Goal: Task Accomplishment & Management: Use online tool/utility

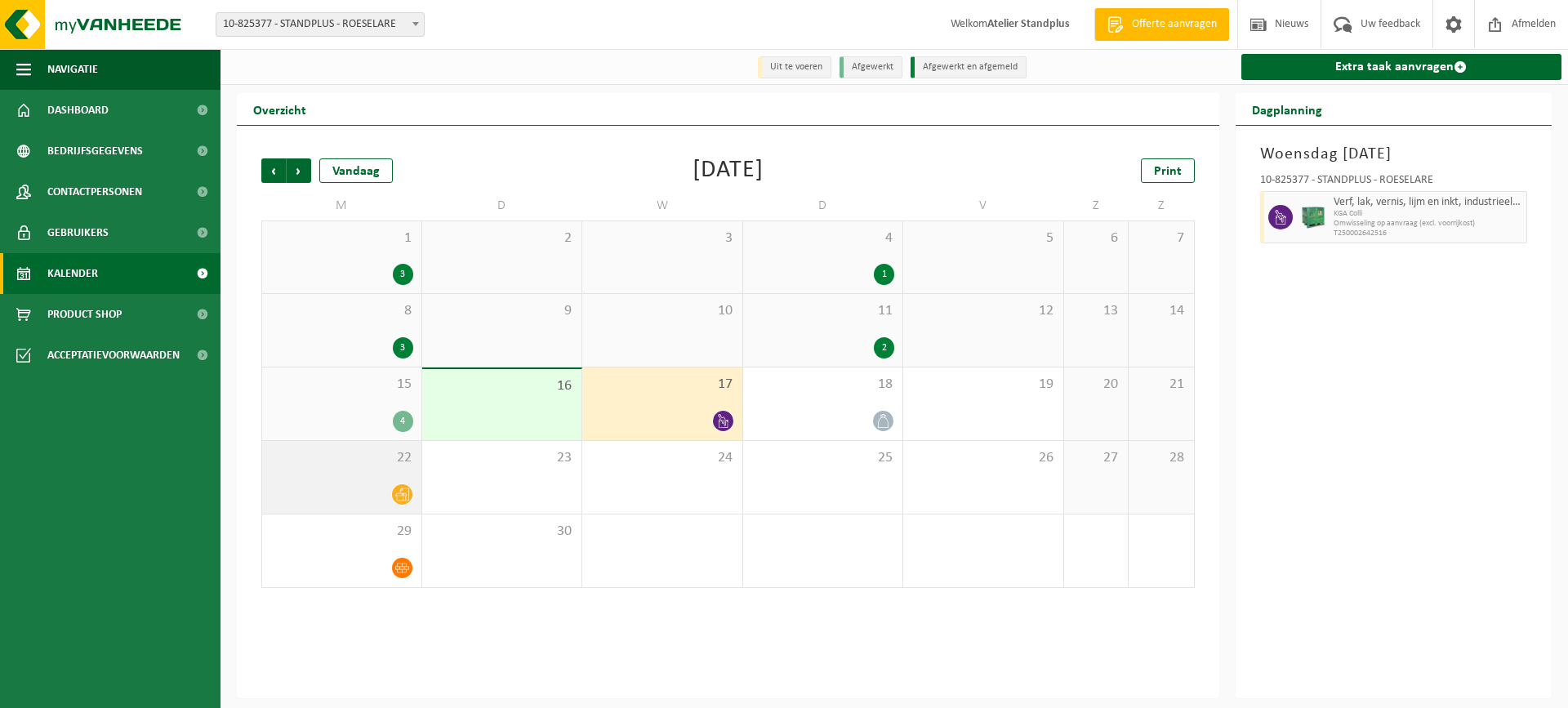
click at [315, 491] on div at bounding box center [341, 494] width 143 height 22
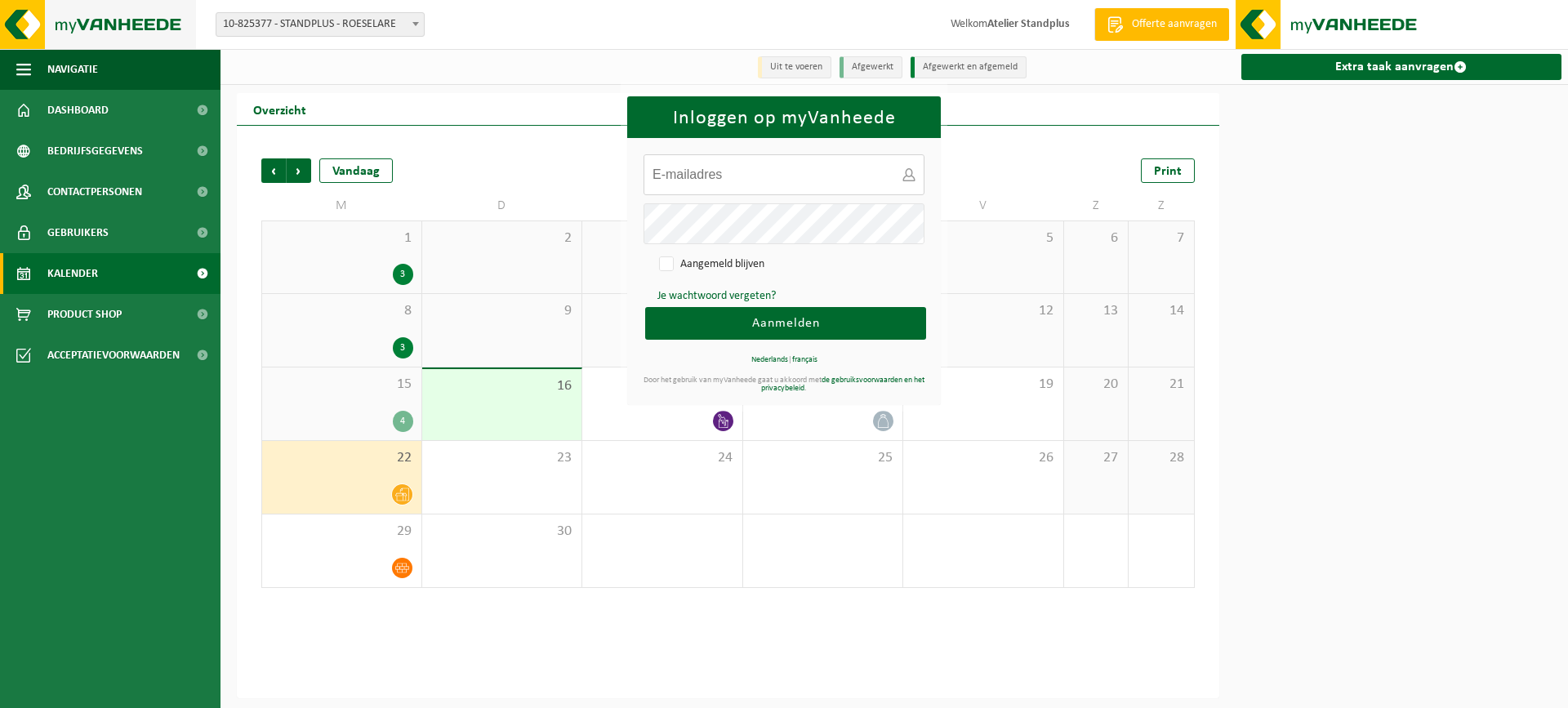
type input "atelier@standplus.be"
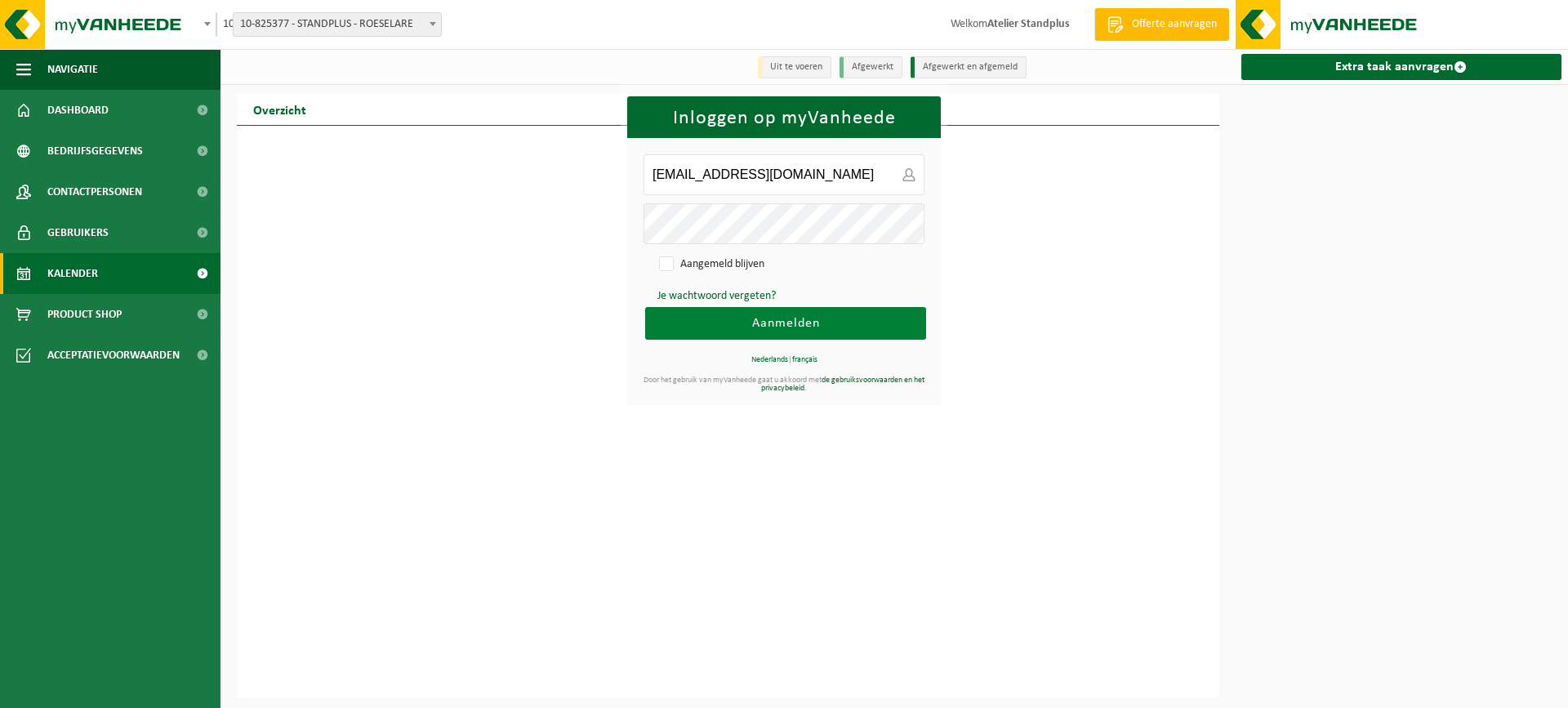
click at [904, 314] on button "Aanmelden" at bounding box center [785, 324] width 281 height 33
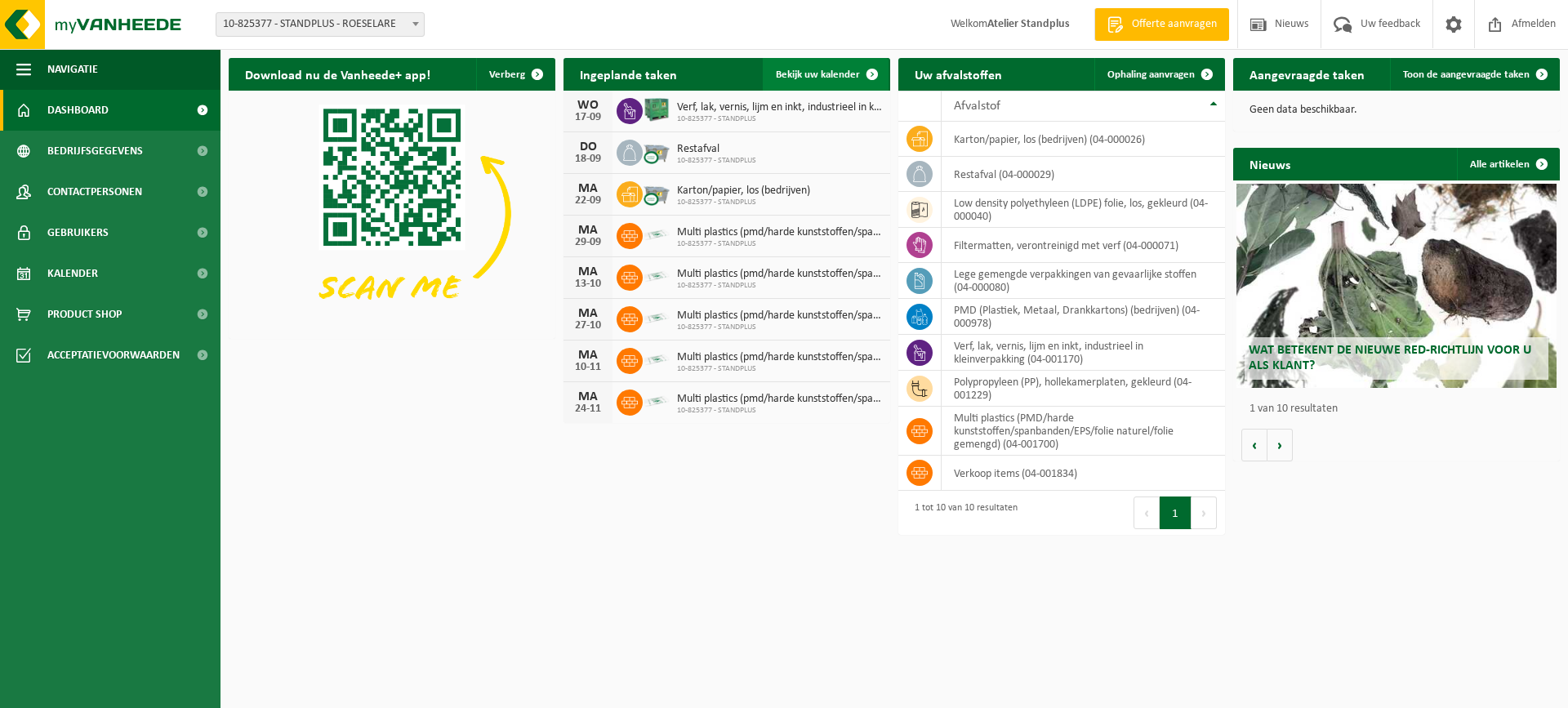
click at [874, 69] on span at bounding box center [872, 75] width 33 height 33
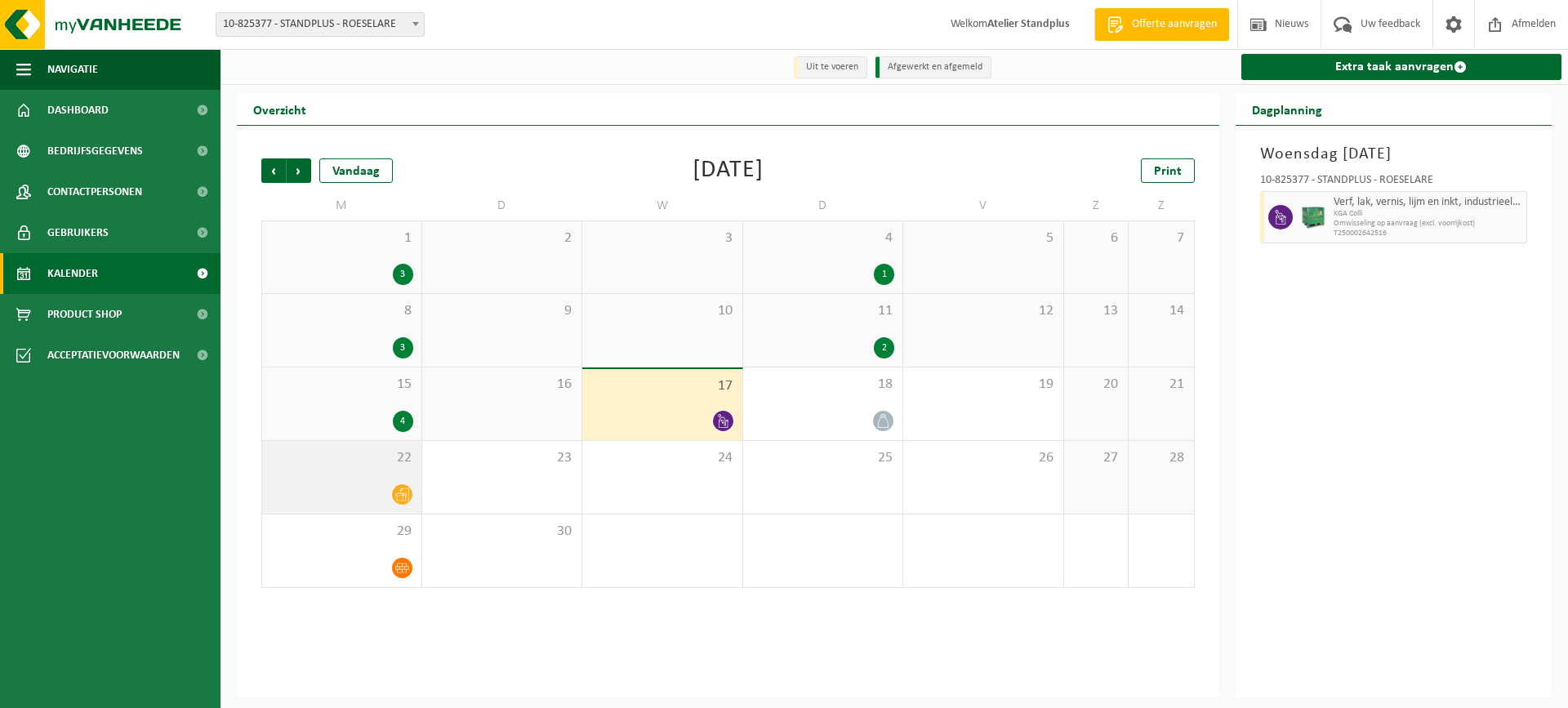
click at [375, 501] on div at bounding box center [341, 494] width 143 height 22
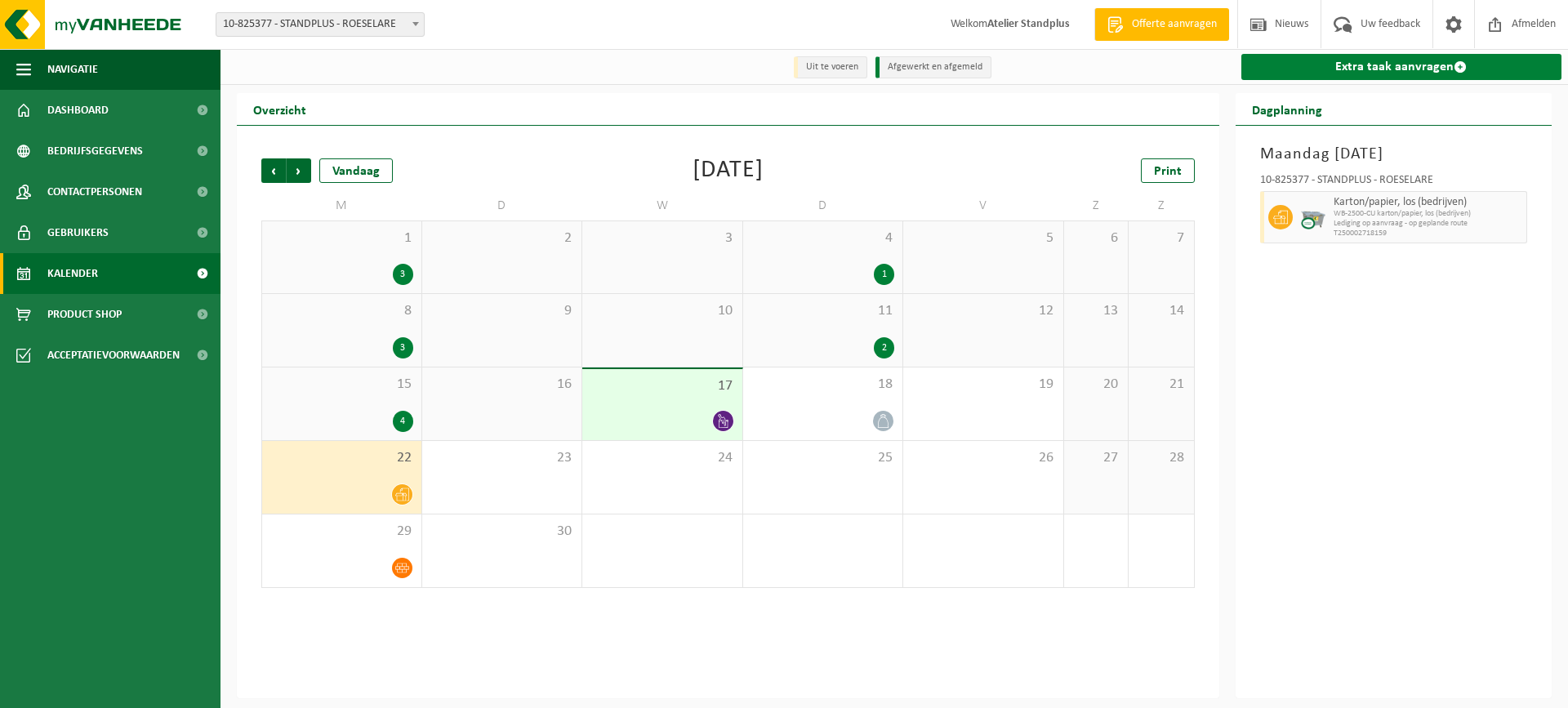
click at [1440, 65] on link "Extra taak aanvragen" at bounding box center [1401, 66] width 321 height 26
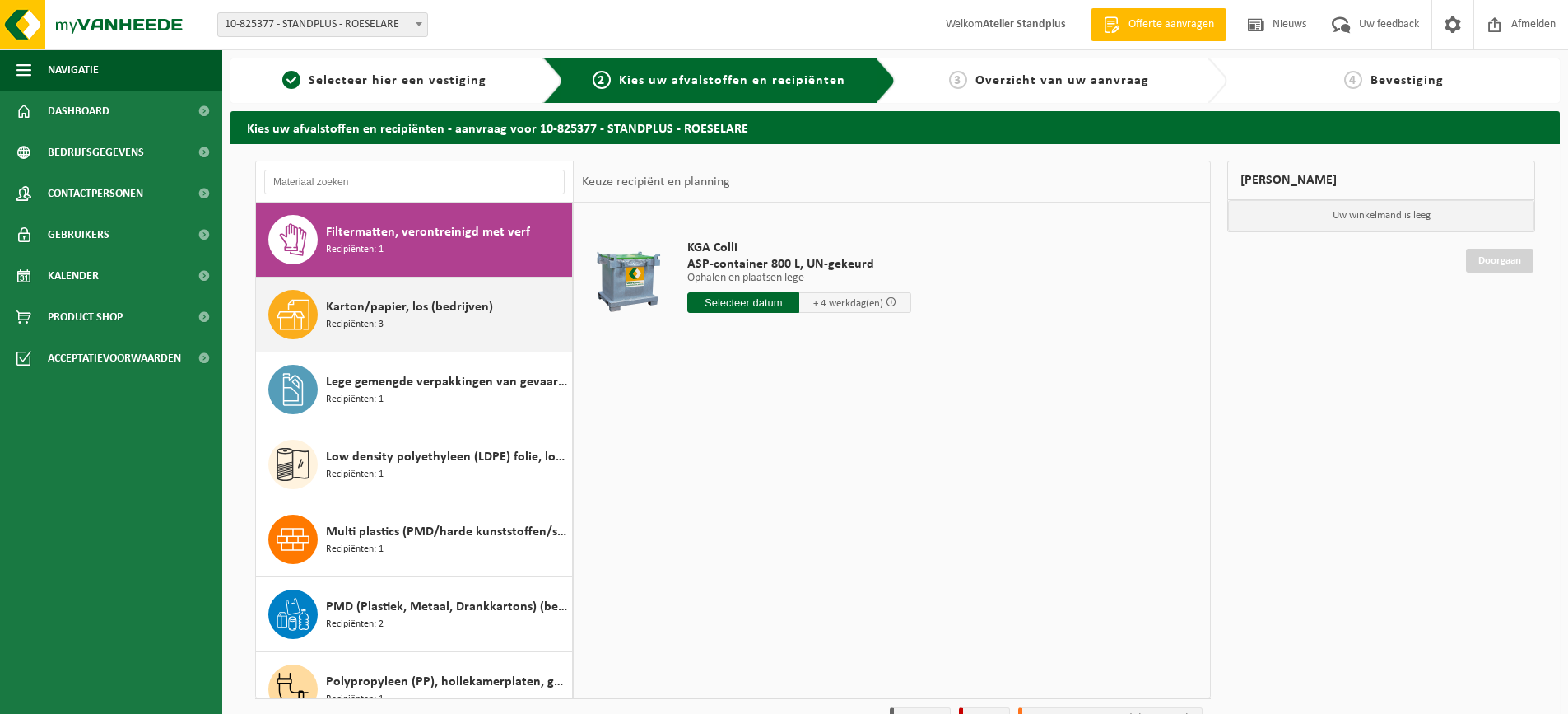
click at [383, 325] on span "Recipiënten: 3" at bounding box center [355, 324] width 58 height 16
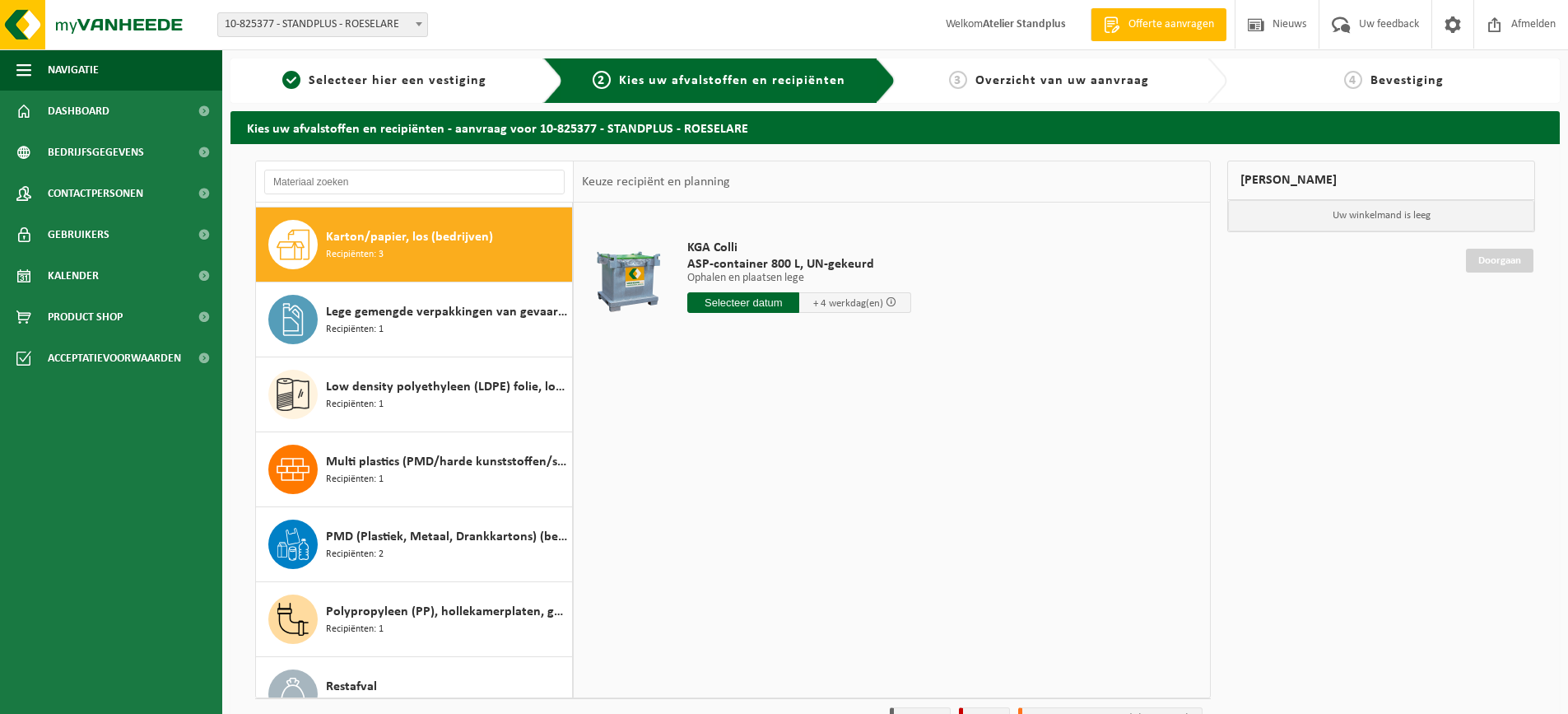
scroll to position [75, 0]
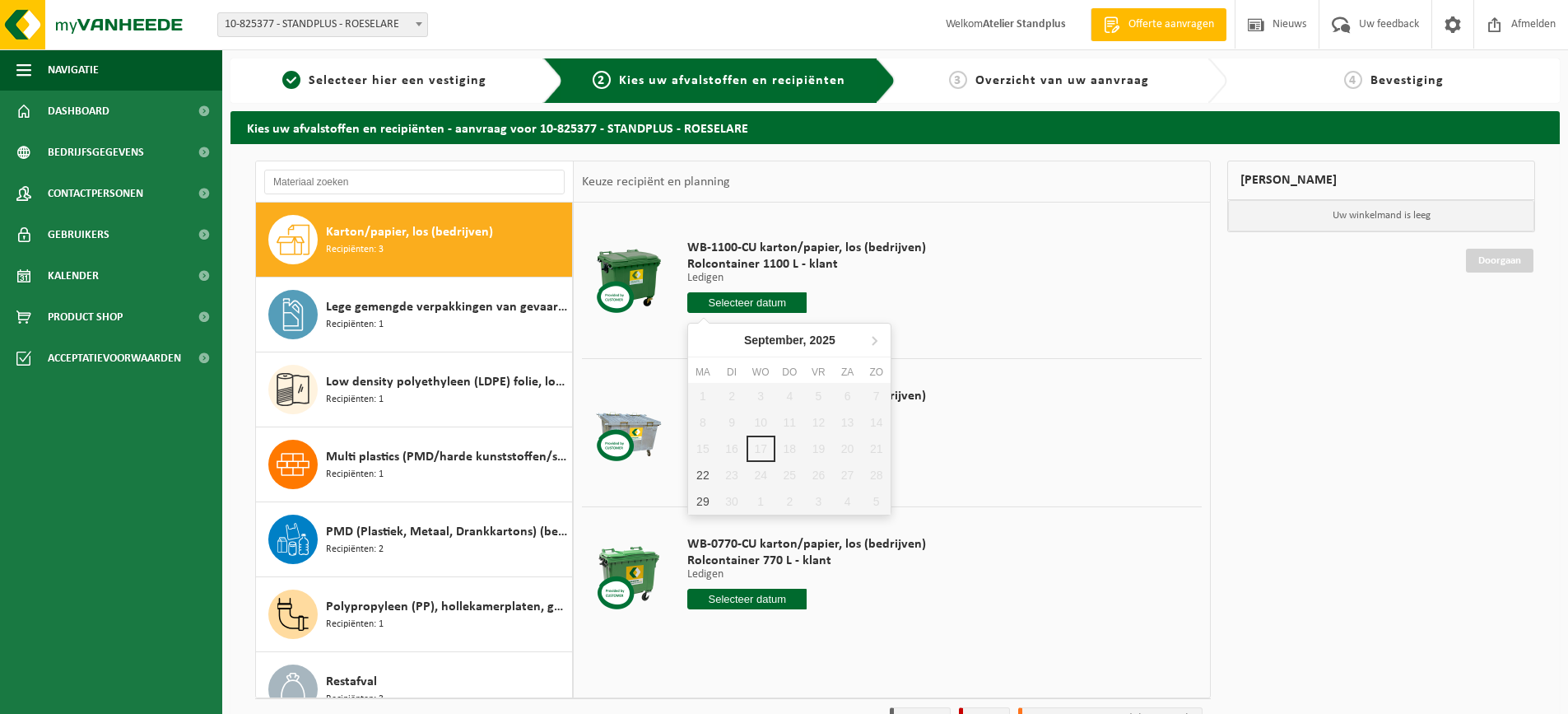
click at [706, 302] on input "text" at bounding box center [747, 302] width 119 height 20
click at [703, 473] on div "22" at bounding box center [702, 475] width 28 height 27
type input "Van 2025-09-22"
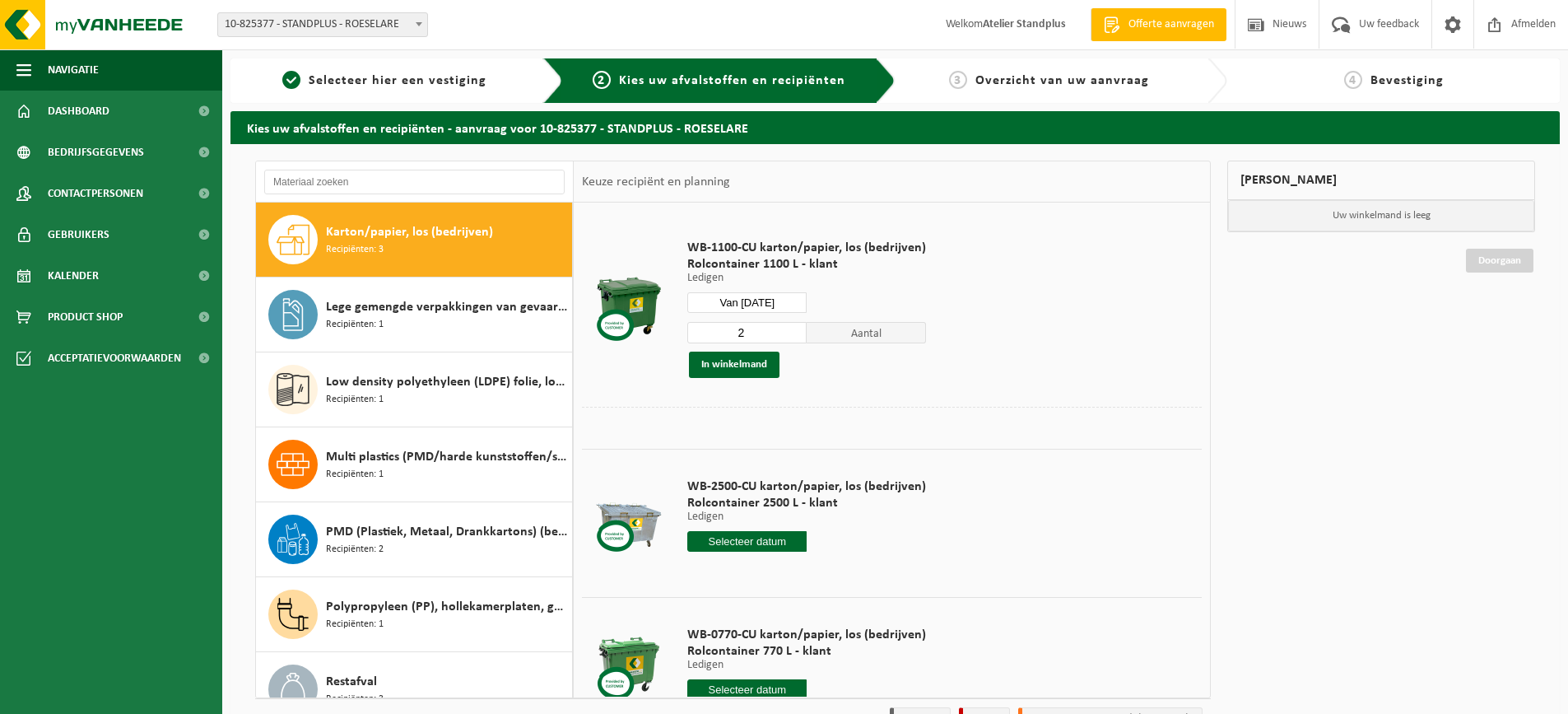
click at [788, 329] on input "2" at bounding box center [747, 332] width 119 height 21
click at [788, 329] on input "3" at bounding box center [747, 332] width 119 height 21
type input "4"
click at [788, 329] on input "4" at bounding box center [747, 332] width 119 height 21
click at [747, 372] on button "In winkelmand" at bounding box center [734, 365] width 91 height 27
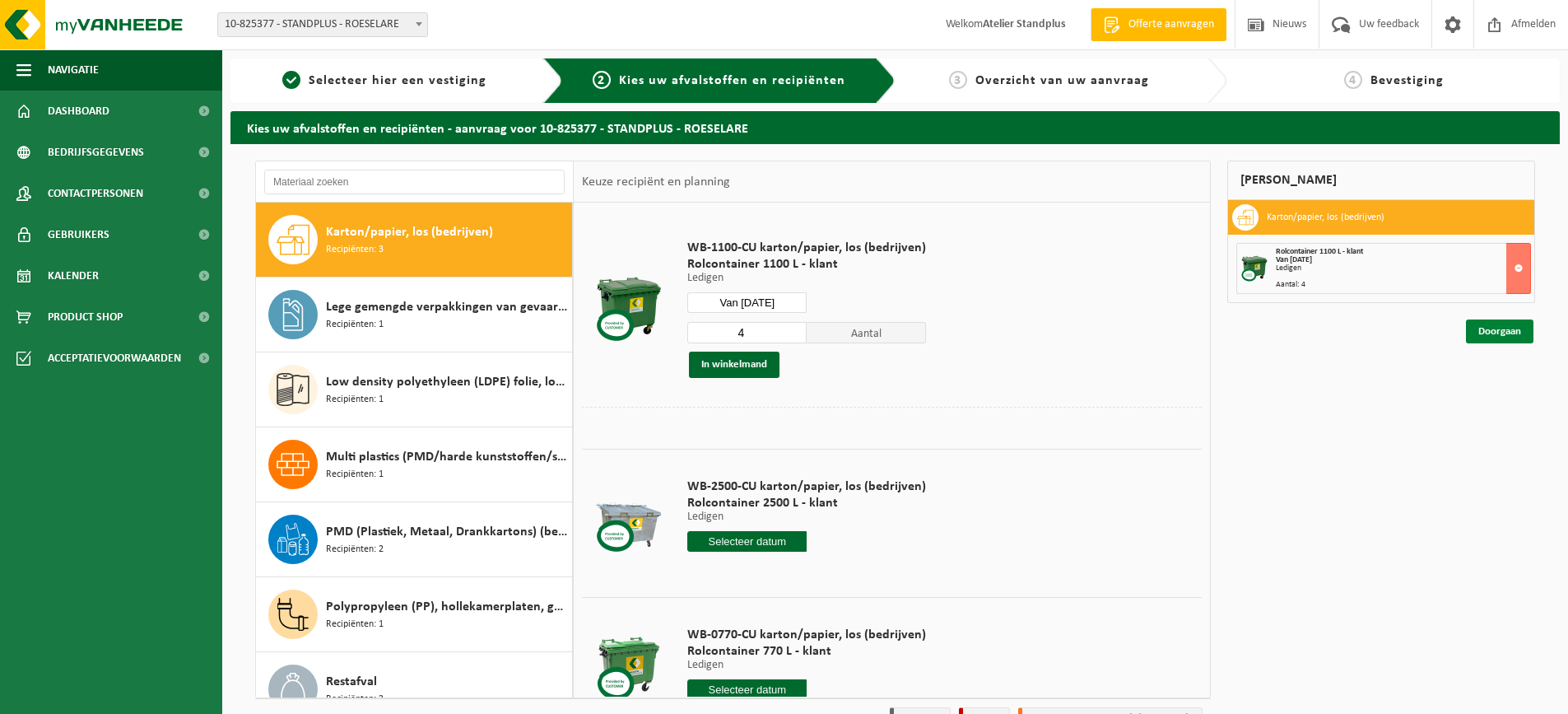
click at [1527, 335] on link "Doorgaan" at bounding box center [1500, 332] width 68 height 24
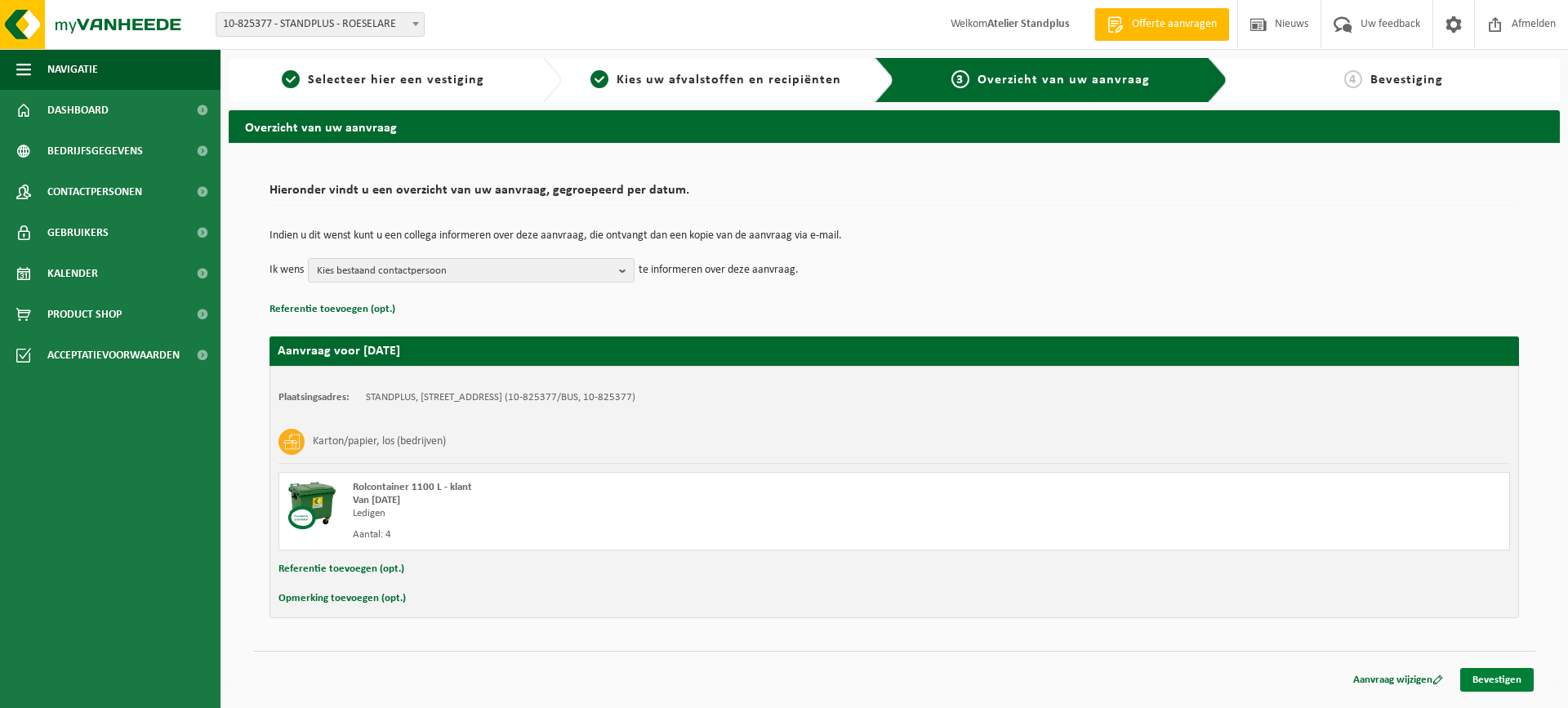
click at [1475, 682] on link "Bevestigen" at bounding box center [1496, 680] width 74 height 24
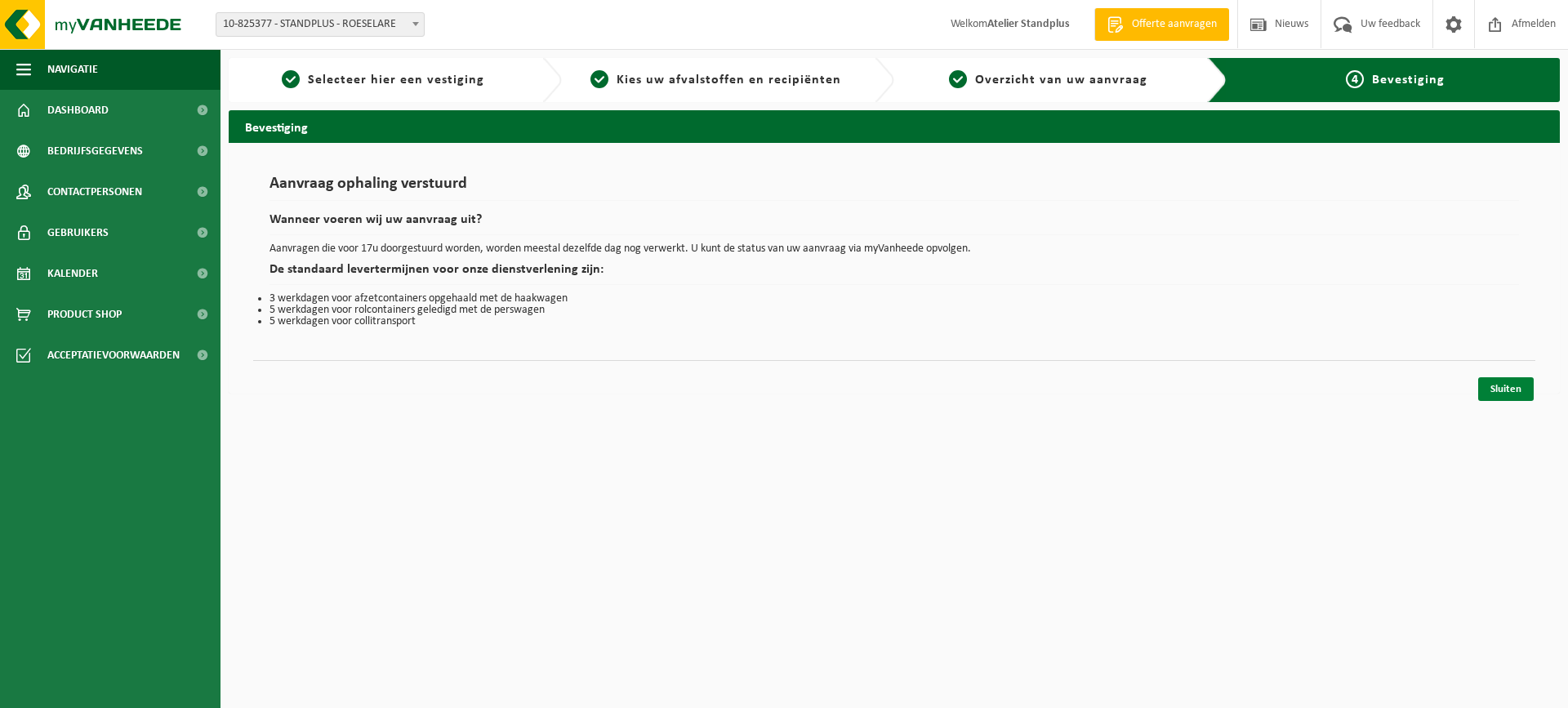
click at [1495, 395] on link "Sluiten" at bounding box center [1505, 389] width 55 height 24
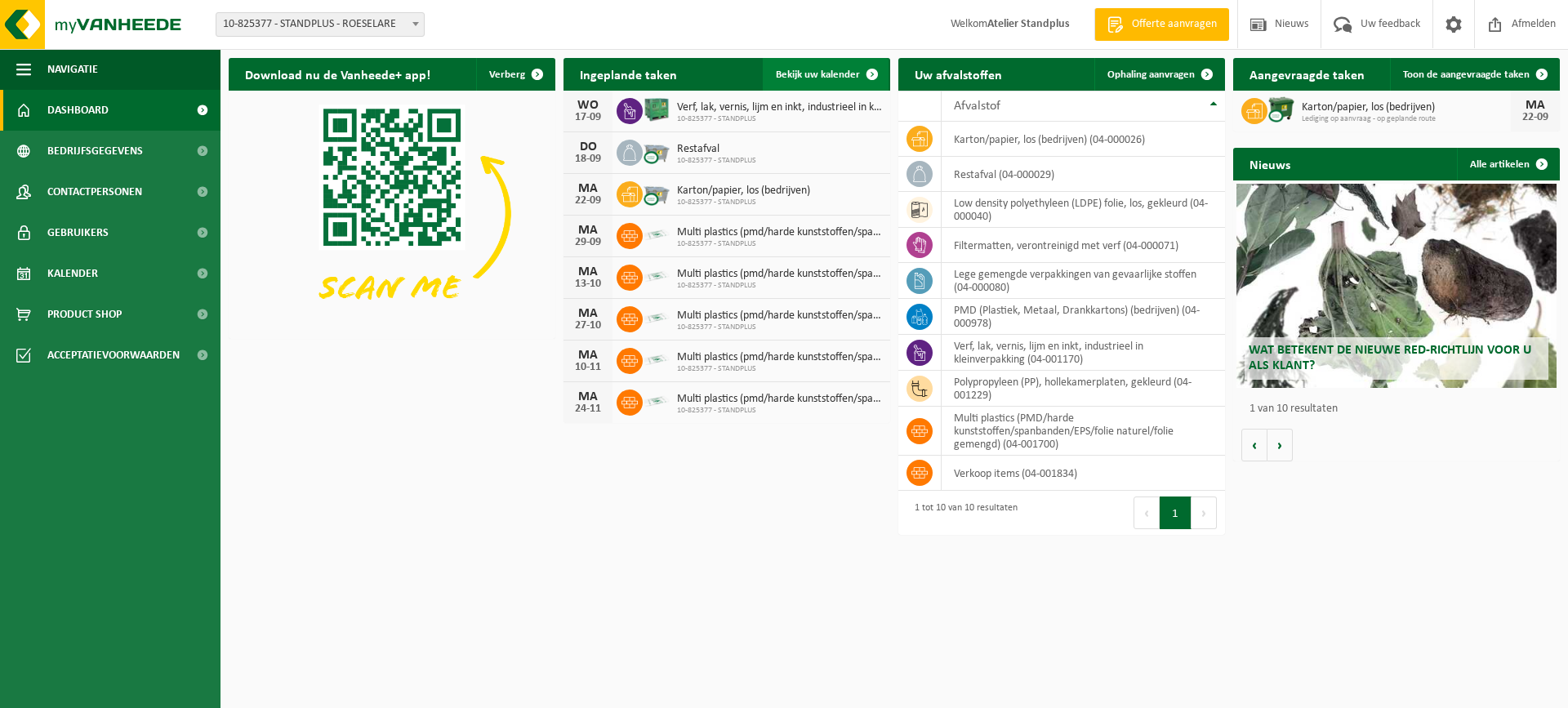
click at [858, 84] on span at bounding box center [872, 75] width 33 height 33
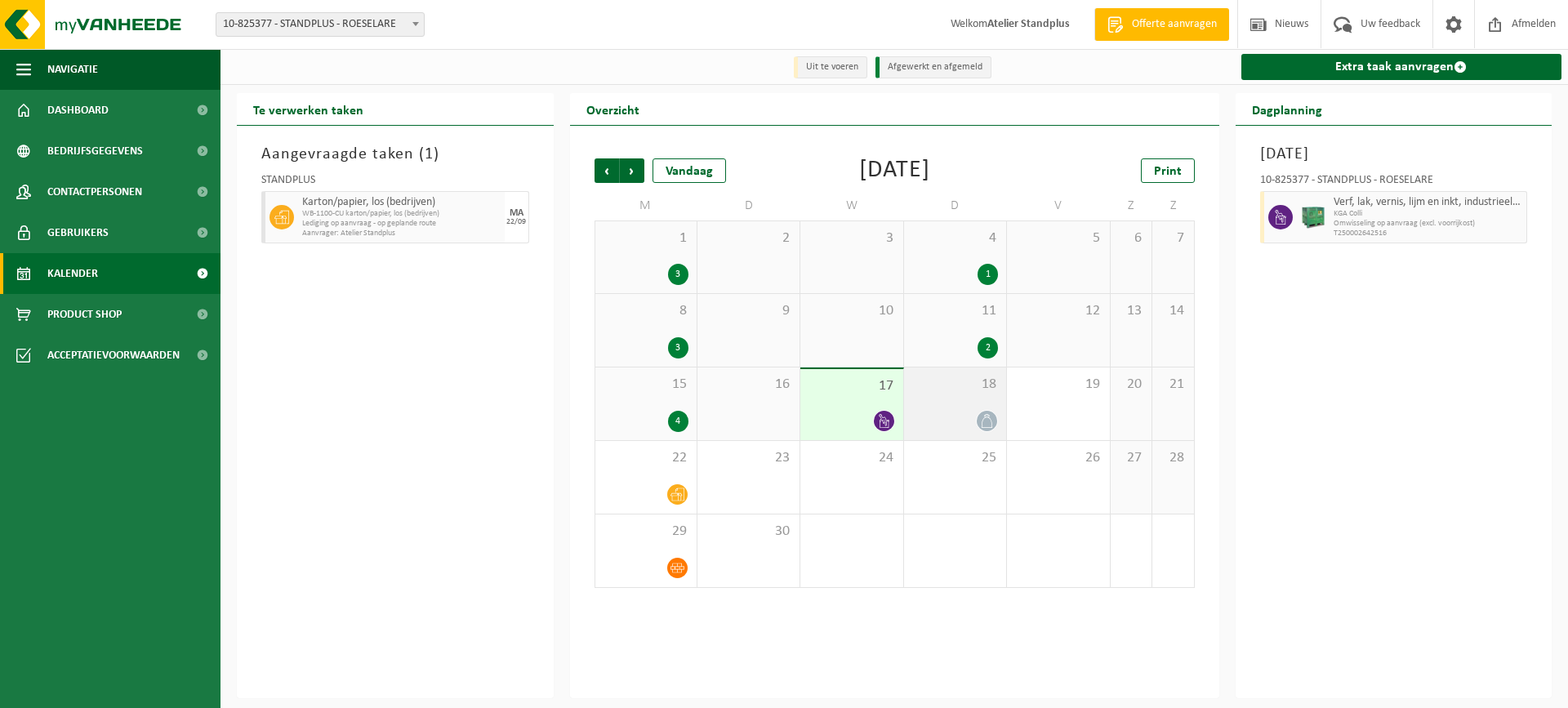
click at [980, 395] on div "18" at bounding box center [954, 404] width 102 height 73
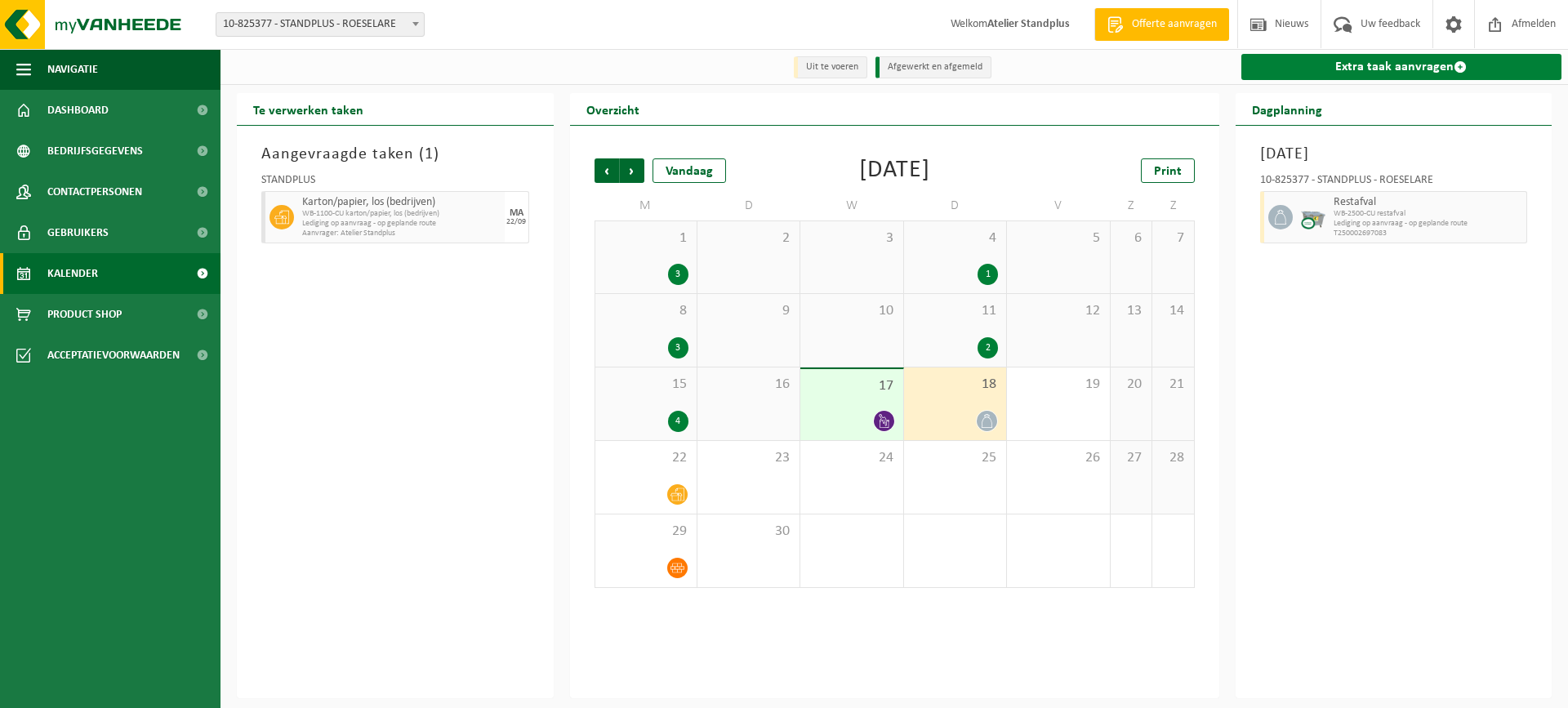
click at [1330, 75] on link "Extra taak aanvragen" at bounding box center [1401, 66] width 321 height 26
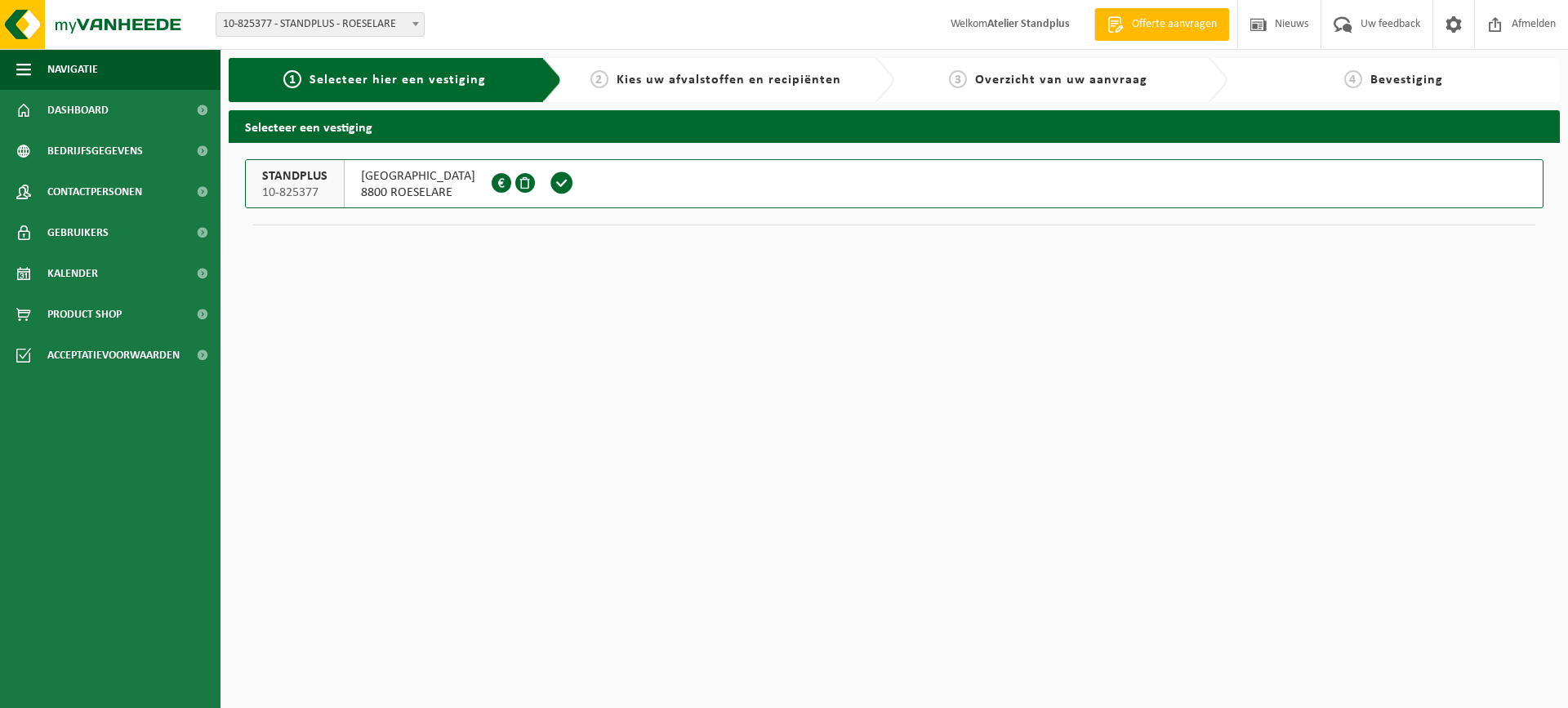
click at [565, 189] on span at bounding box center [562, 183] width 25 height 25
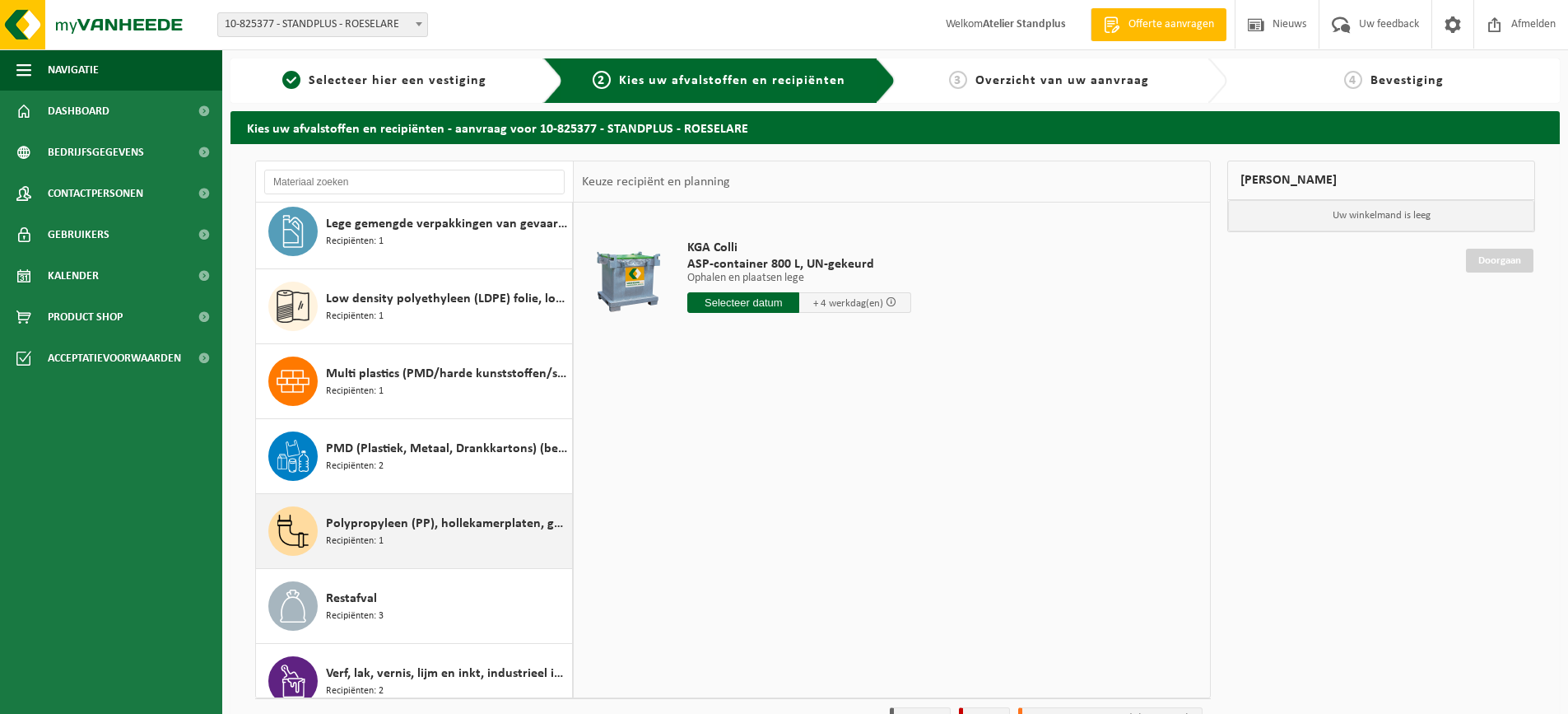
scroll to position [179, 0]
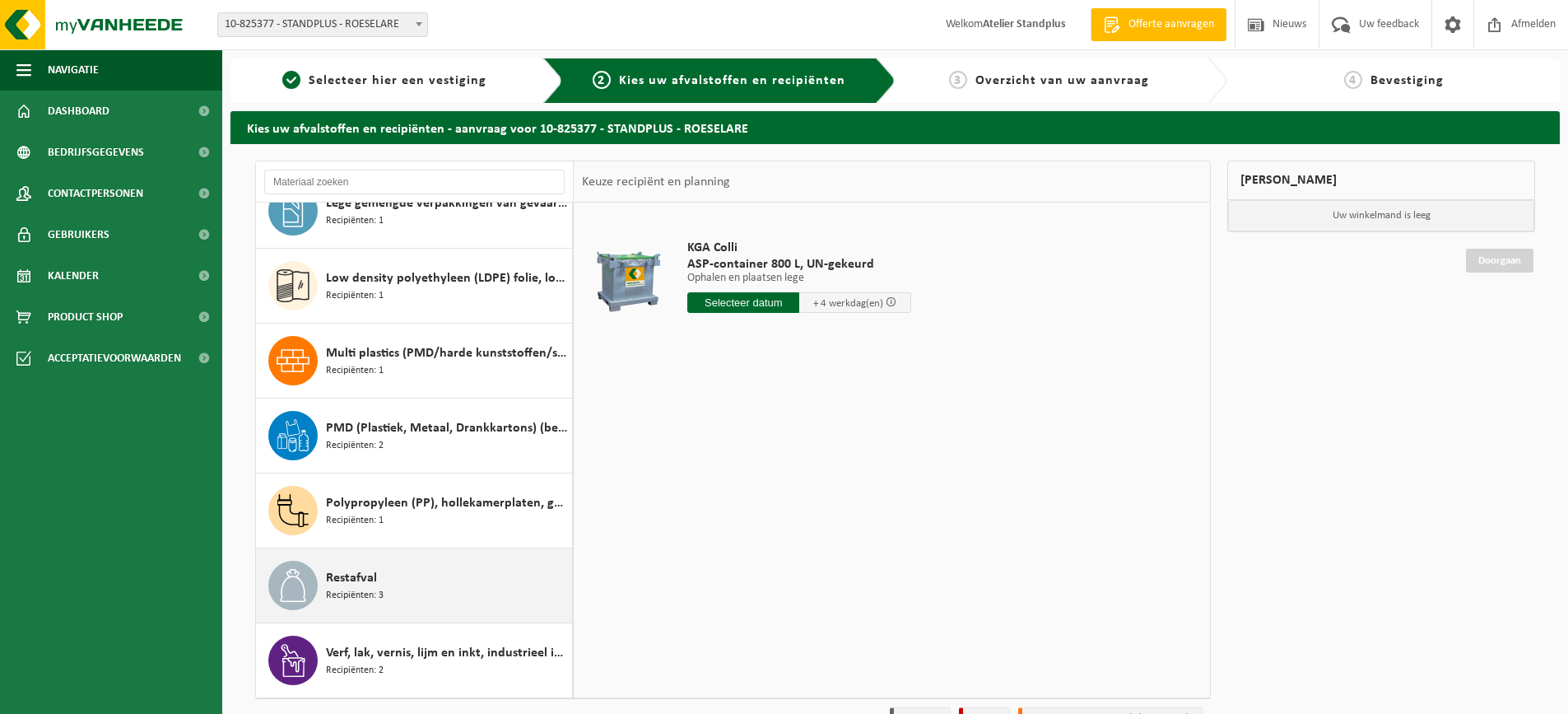
click at [433, 577] on div "Restafval Recipiënten: 3" at bounding box center [447, 586] width 242 height 49
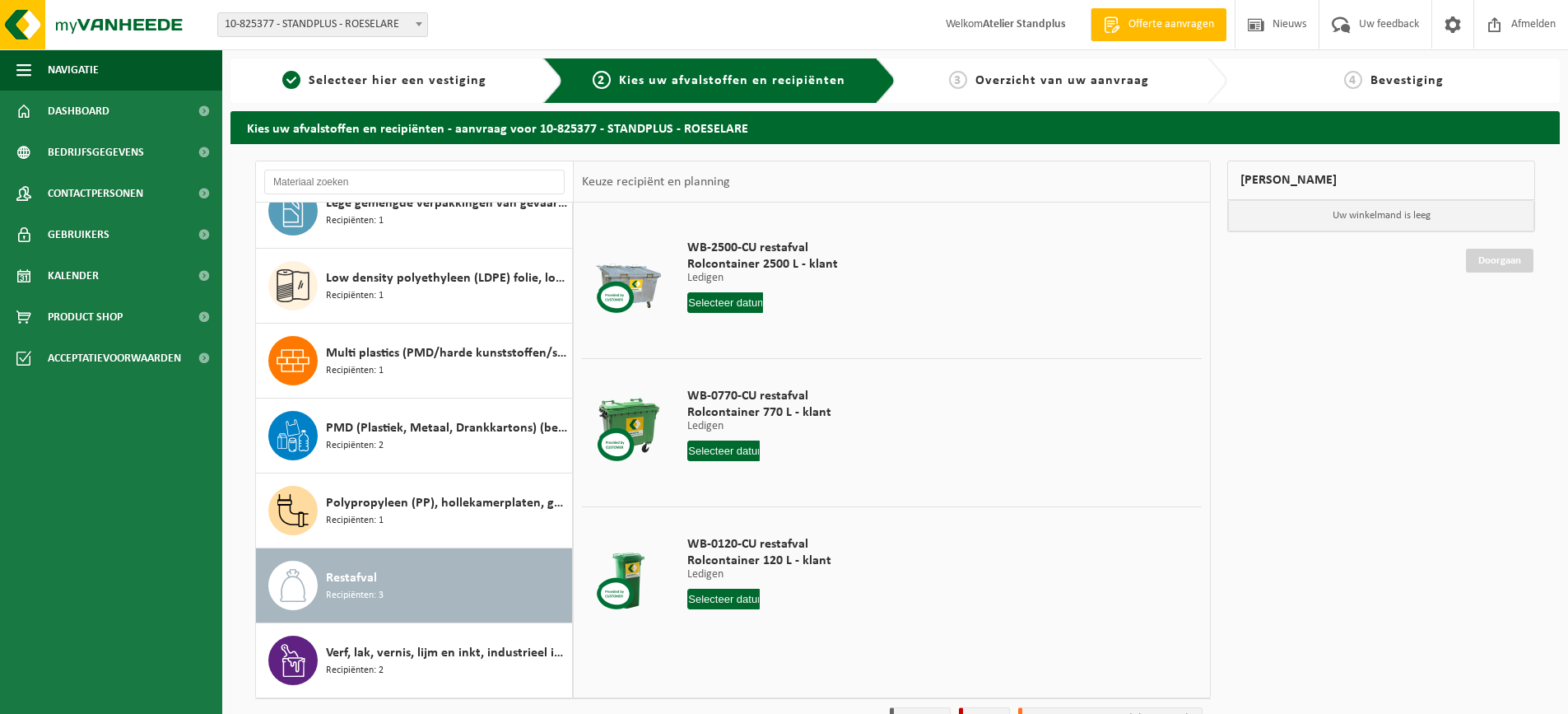
click at [733, 449] on input "text" at bounding box center [723, 451] width 72 height 20
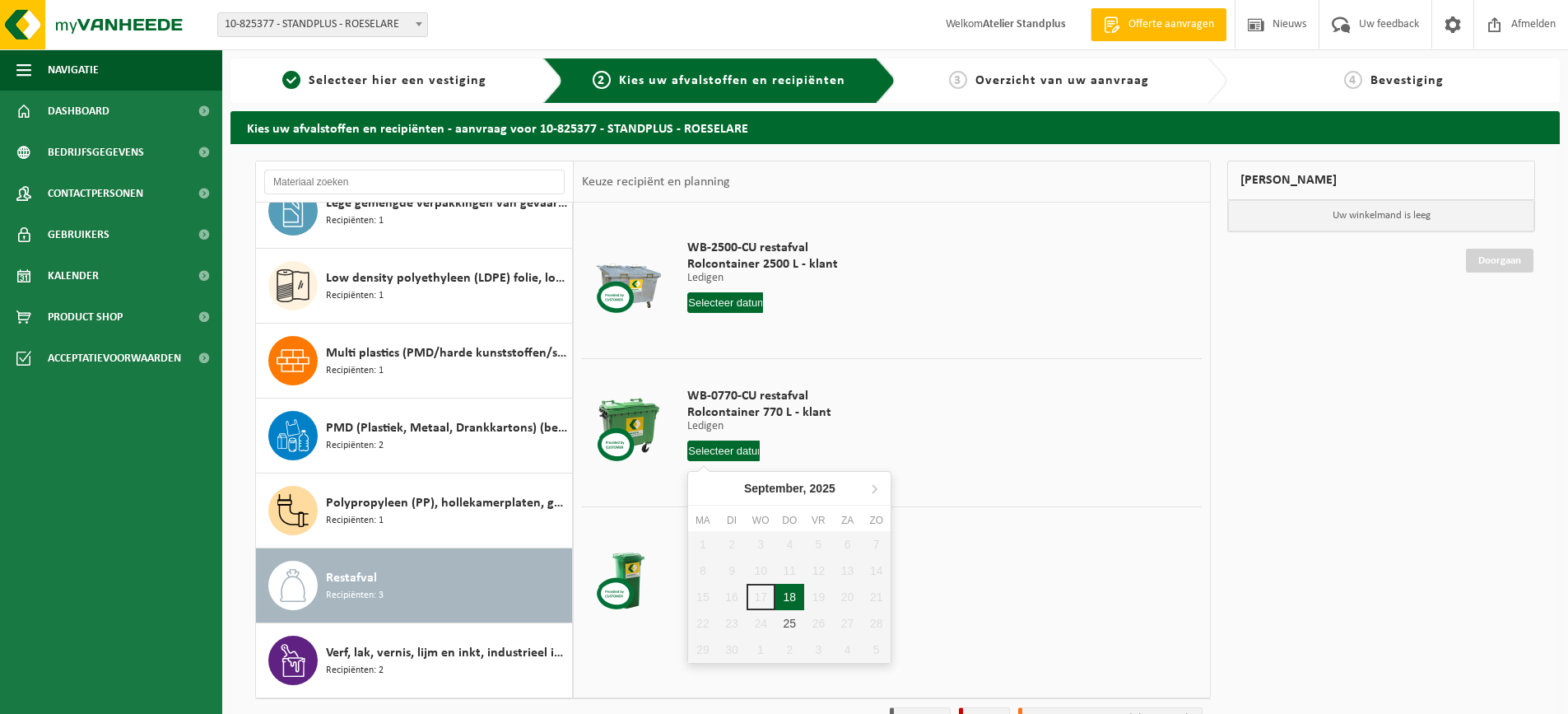
click at [797, 588] on div "18" at bounding box center [789, 597] width 28 height 27
type input "Van 2025-09-18"
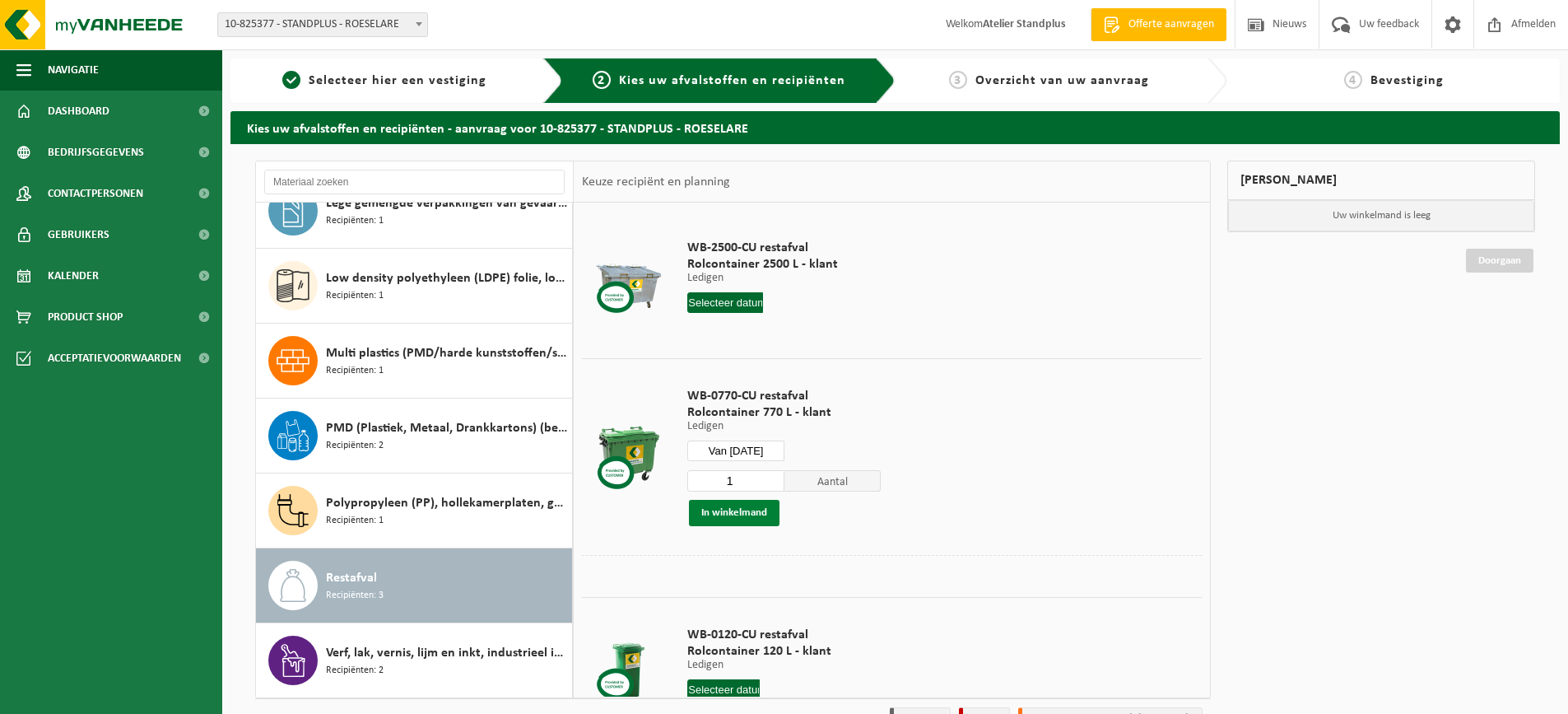
click at [762, 505] on button "In winkelmand" at bounding box center [734, 512] width 91 height 27
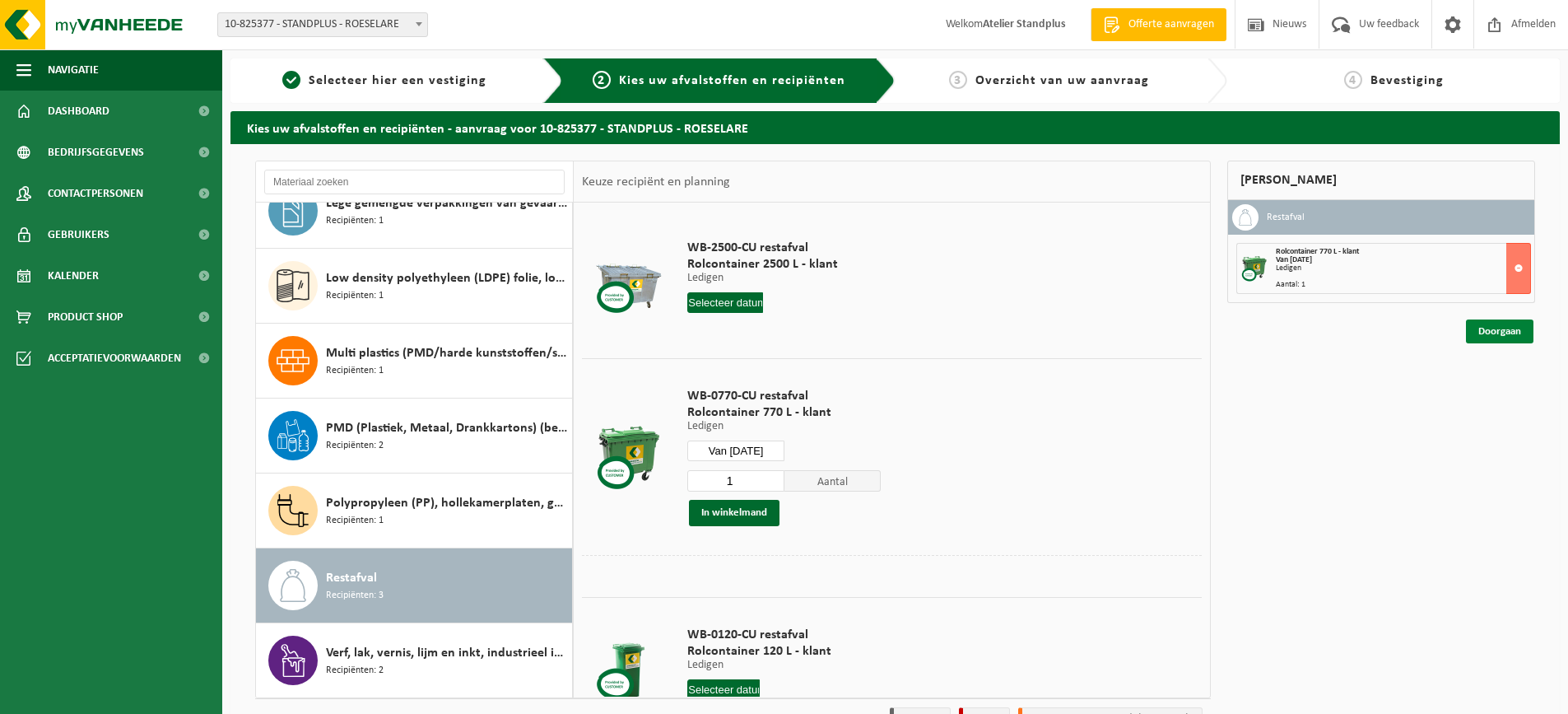
click at [1478, 333] on link "Doorgaan" at bounding box center [1500, 332] width 68 height 24
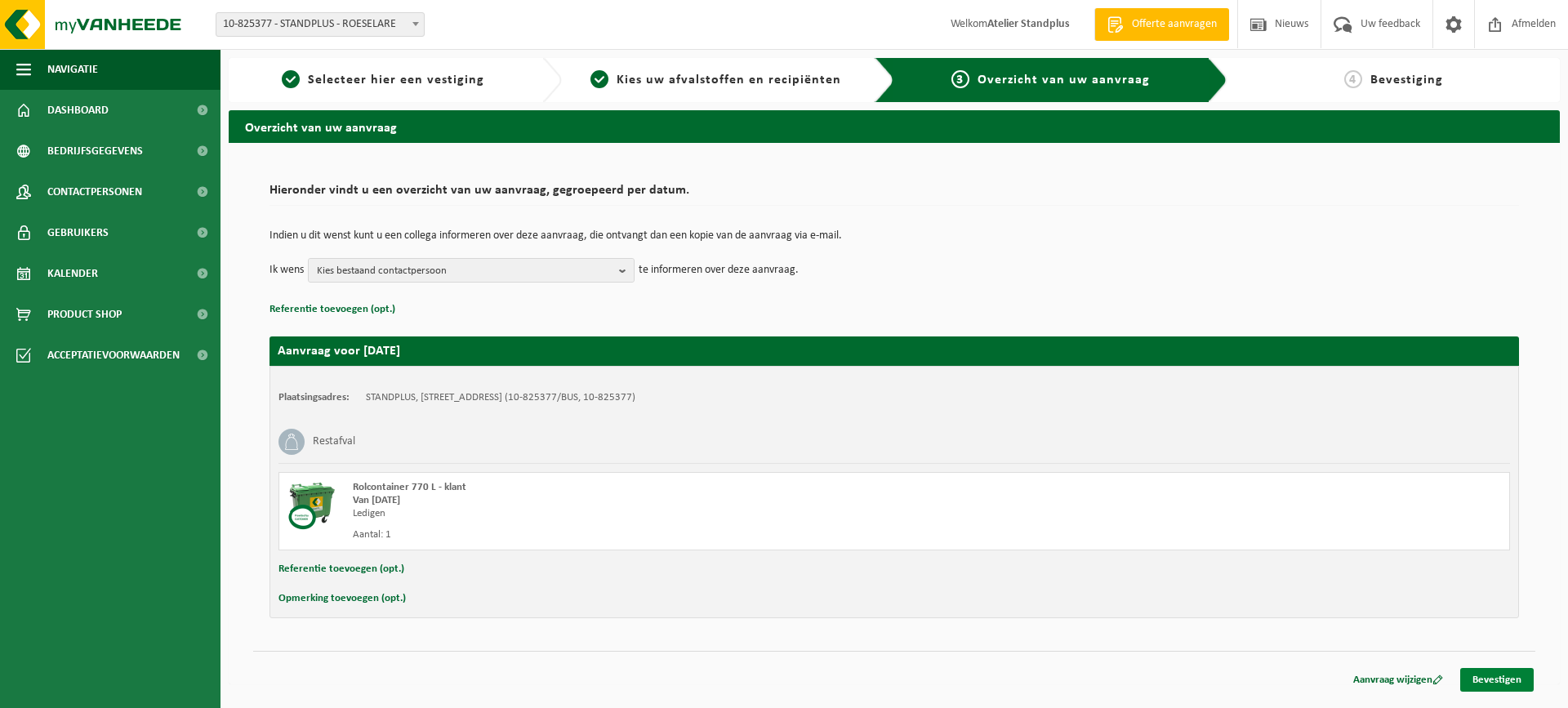
click at [1485, 681] on link "Bevestigen" at bounding box center [1496, 680] width 74 height 24
